Goal: Task Accomplishment & Management: Manage account settings

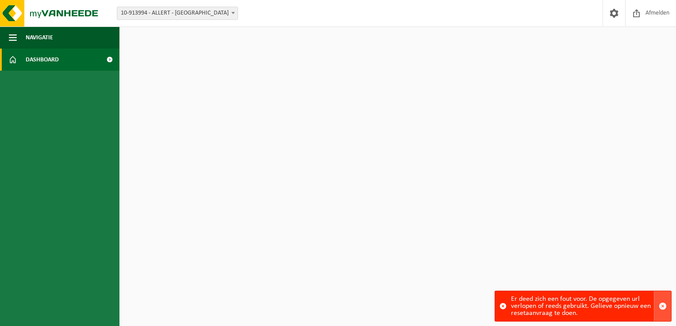
click at [662, 309] on span "button" at bounding box center [663, 307] width 8 height 8
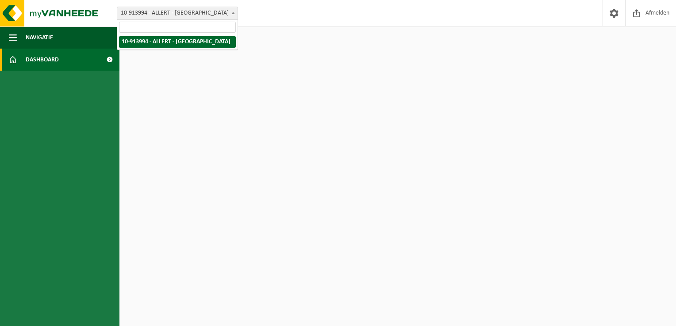
click at [177, 11] on span "10-913994 - ALLERT - [GEOGRAPHIC_DATA]" at bounding box center [177, 13] width 120 height 12
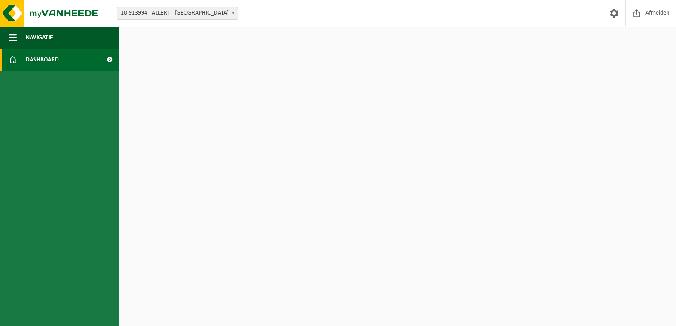
click at [39, 62] on span "Dashboard" at bounding box center [42, 60] width 33 height 22
click at [108, 59] on span at bounding box center [110, 60] width 20 height 22
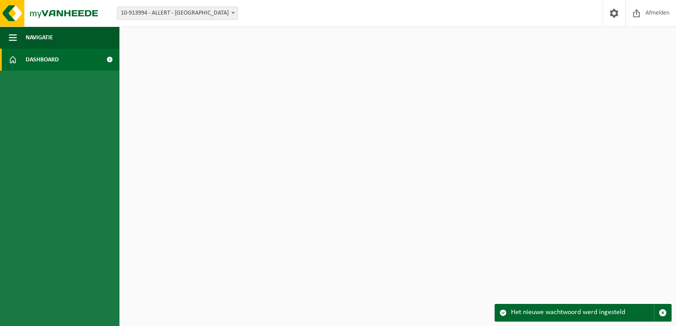
click at [47, 58] on span "Dashboard" at bounding box center [42, 60] width 33 height 22
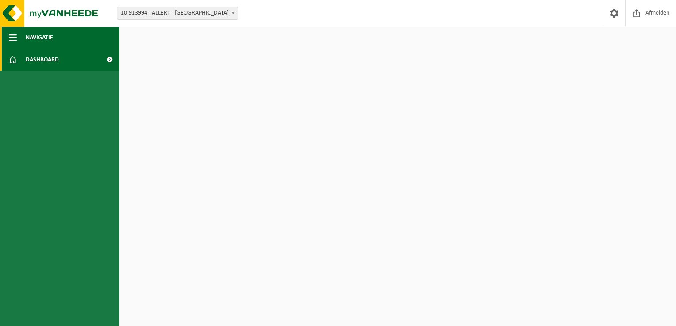
click at [36, 37] on span "Navigatie" at bounding box center [39, 38] width 27 height 22
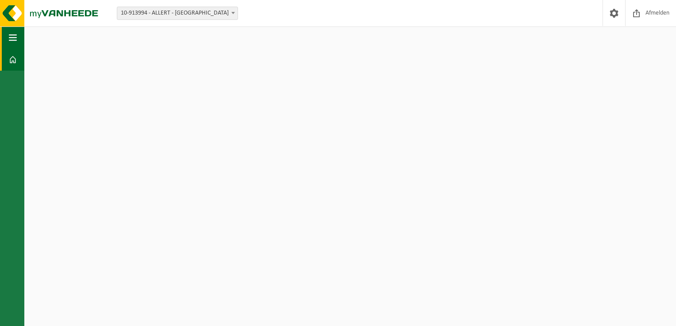
click at [18, 40] on button "Navigatie" at bounding box center [12, 38] width 24 height 22
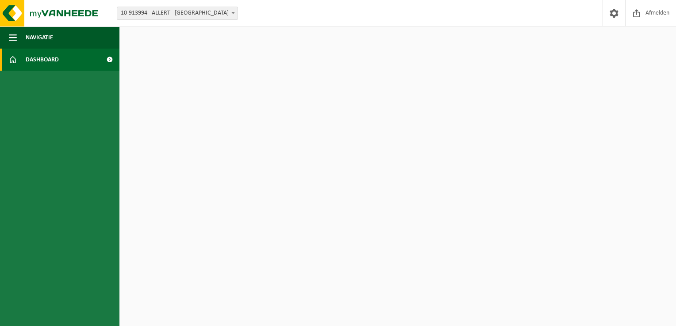
click at [23, 59] on link "Dashboard" at bounding box center [59, 60] width 119 height 22
click at [113, 58] on span at bounding box center [110, 60] width 20 height 22
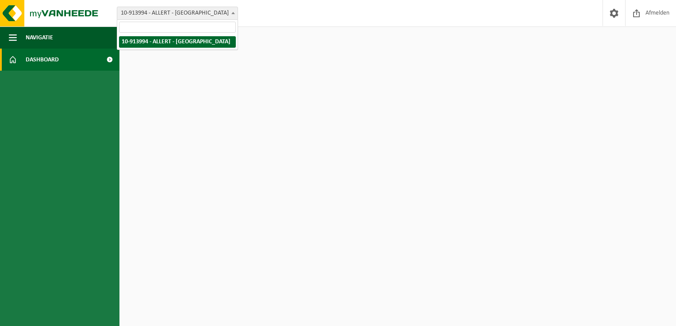
click at [153, 12] on span "10-913994 - ALLERT - [GEOGRAPHIC_DATA]" at bounding box center [177, 13] width 120 height 12
click at [134, 25] on input "search" at bounding box center [177, 27] width 117 height 11
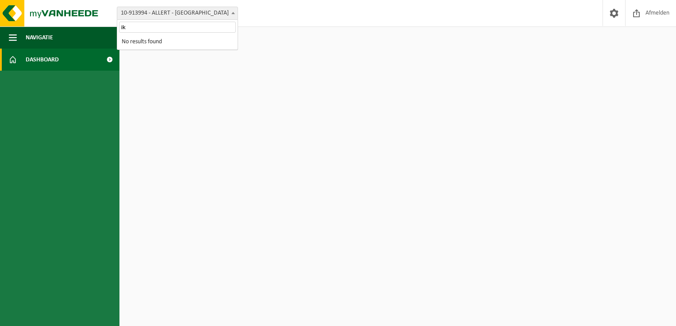
type input "i"
click at [614, 13] on span at bounding box center [613, 13] width 13 height 26
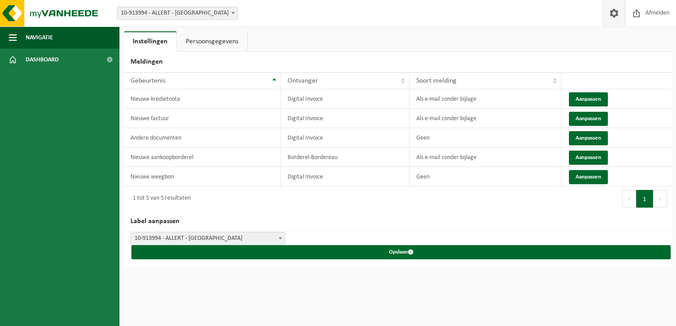
click at [614, 13] on span at bounding box center [613, 13] width 13 height 26
click at [214, 37] on link "Persoonsgegevens" at bounding box center [212, 41] width 70 height 20
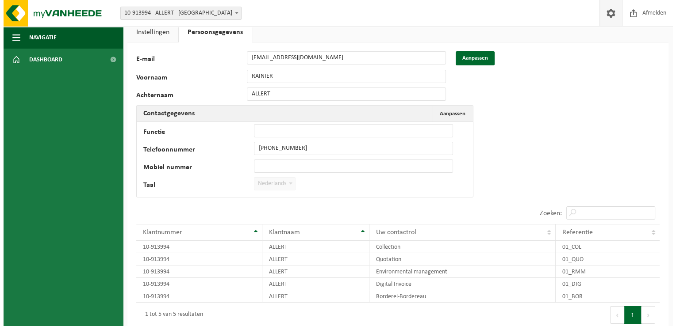
scroll to position [64, 0]
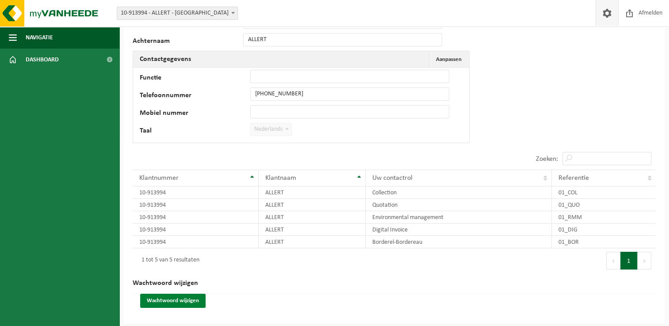
click at [177, 303] on button "Wachtwoord wijzigen" at bounding box center [172, 301] width 65 height 14
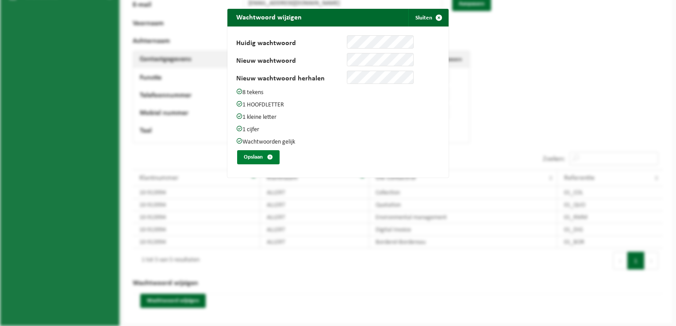
click at [260, 150] on button "Opslaan" at bounding box center [258, 157] width 42 height 14
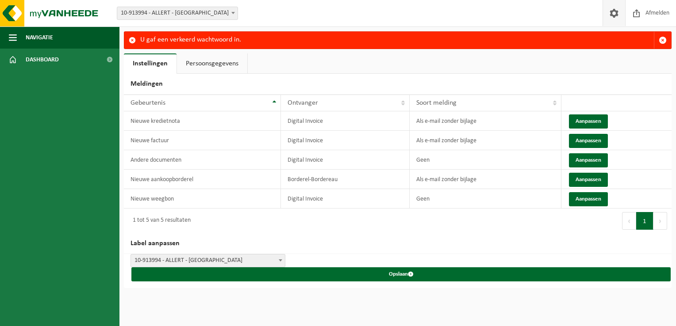
click at [208, 63] on link "Persoonsgegevens" at bounding box center [212, 64] width 70 height 20
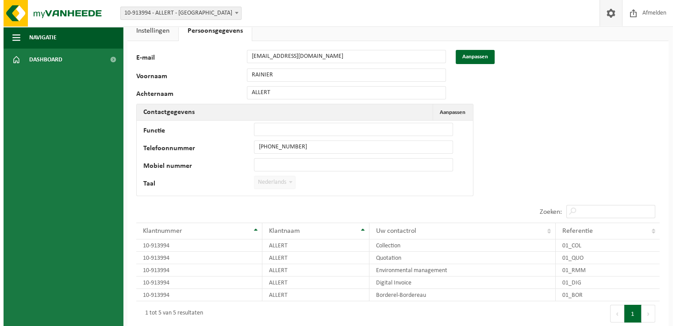
scroll to position [85, 0]
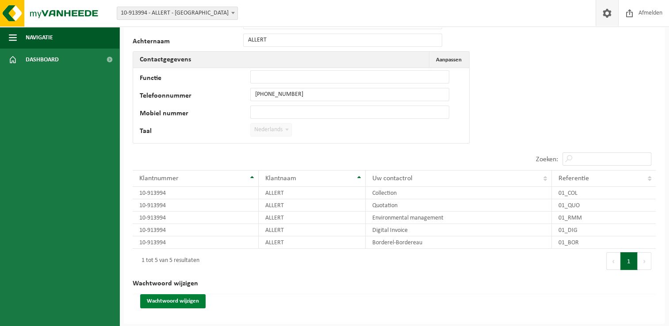
click at [175, 301] on button "Wachtwoord wijzigen" at bounding box center [172, 302] width 65 height 14
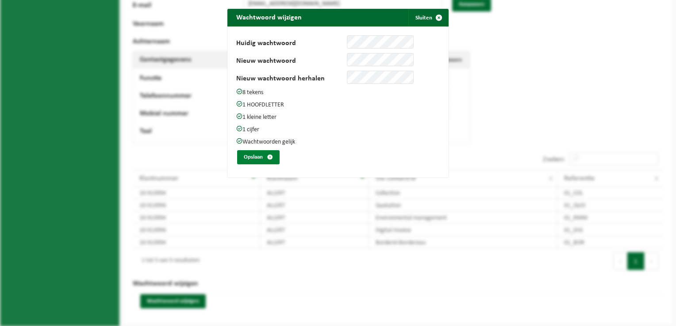
click at [254, 151] on button "Opslaan" at bounding box center [258, 157] width 42 height 14
